Goal: Information Seeking & Learning: Understand process/instructions

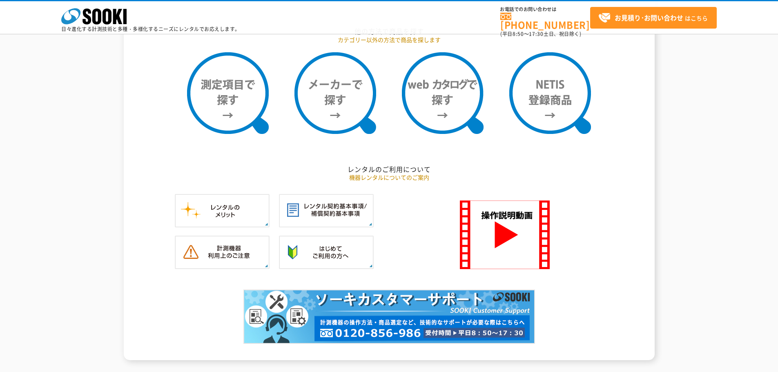
scroll to position [735, 0]
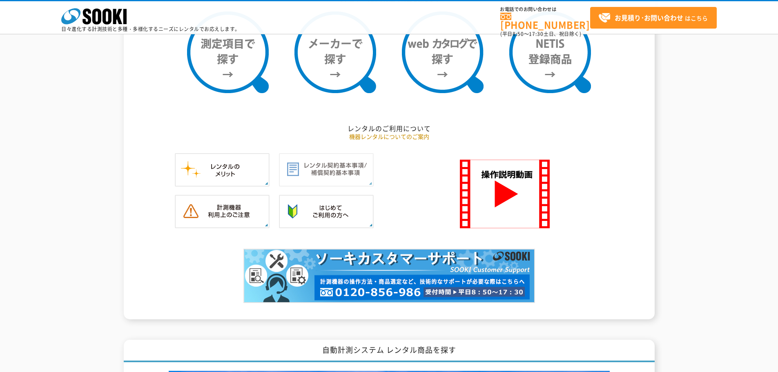
click at [333, 171] on img at bounding box center [326, 169] width 95 height 33
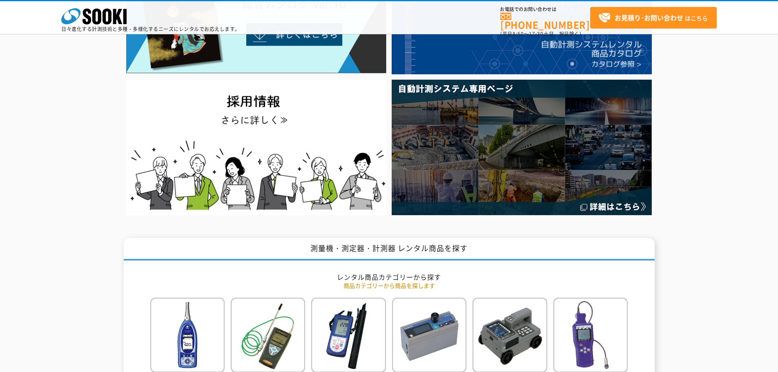
scroll to position [0, 0]
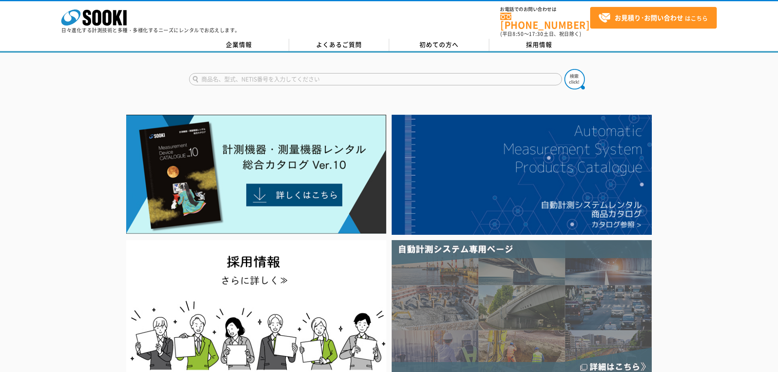
click at [449, 281] on img at bounding box center [522, 307] width 260 height 135
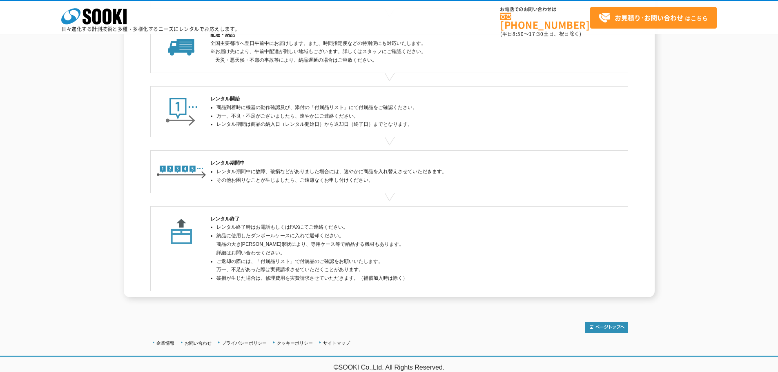
scroll to position [6, 0]
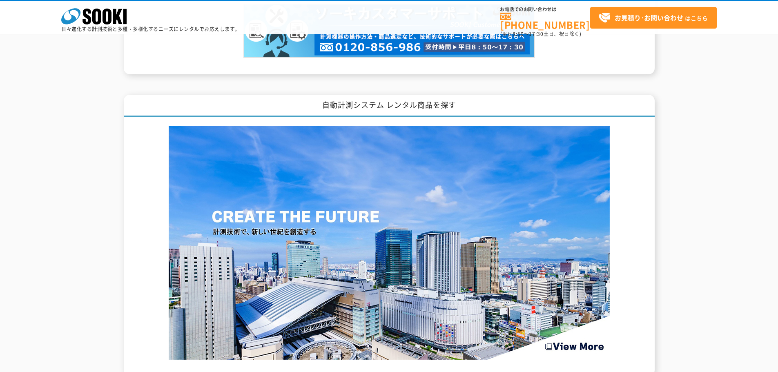
scroll to position [1225, 0]
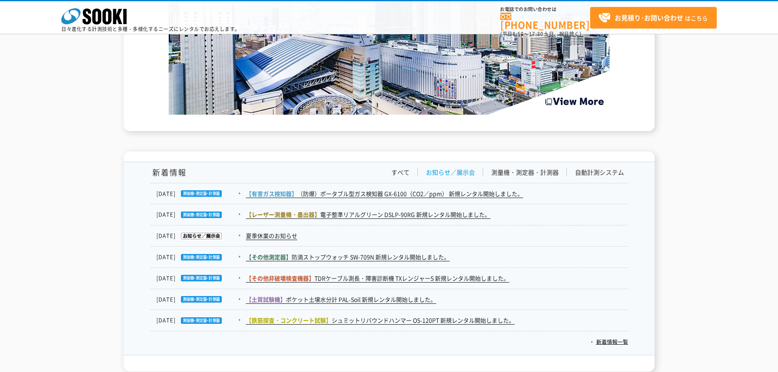
click at [463, 173] on link "お知らせ／展示会" at bounding box center [450, 172] width 49 height 9
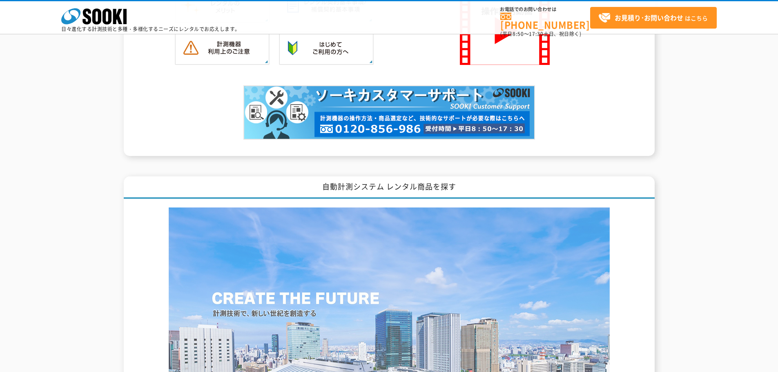
scroll to position [980, 0]
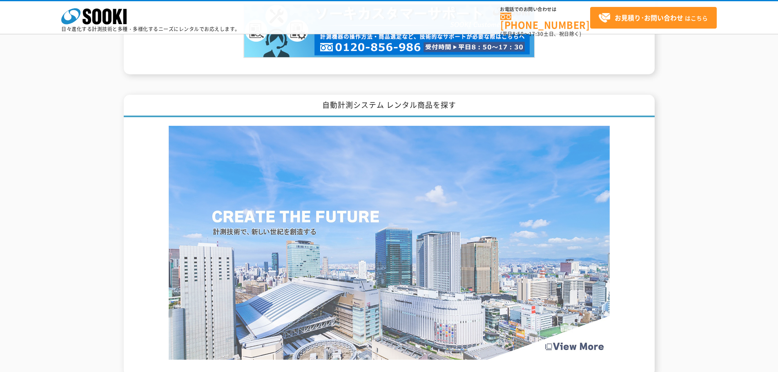
click at [325, 228] on img at bounding box center [389, 243] width 441 height 234
